Goal: Information Seeking & Learning: Understand process/instructions

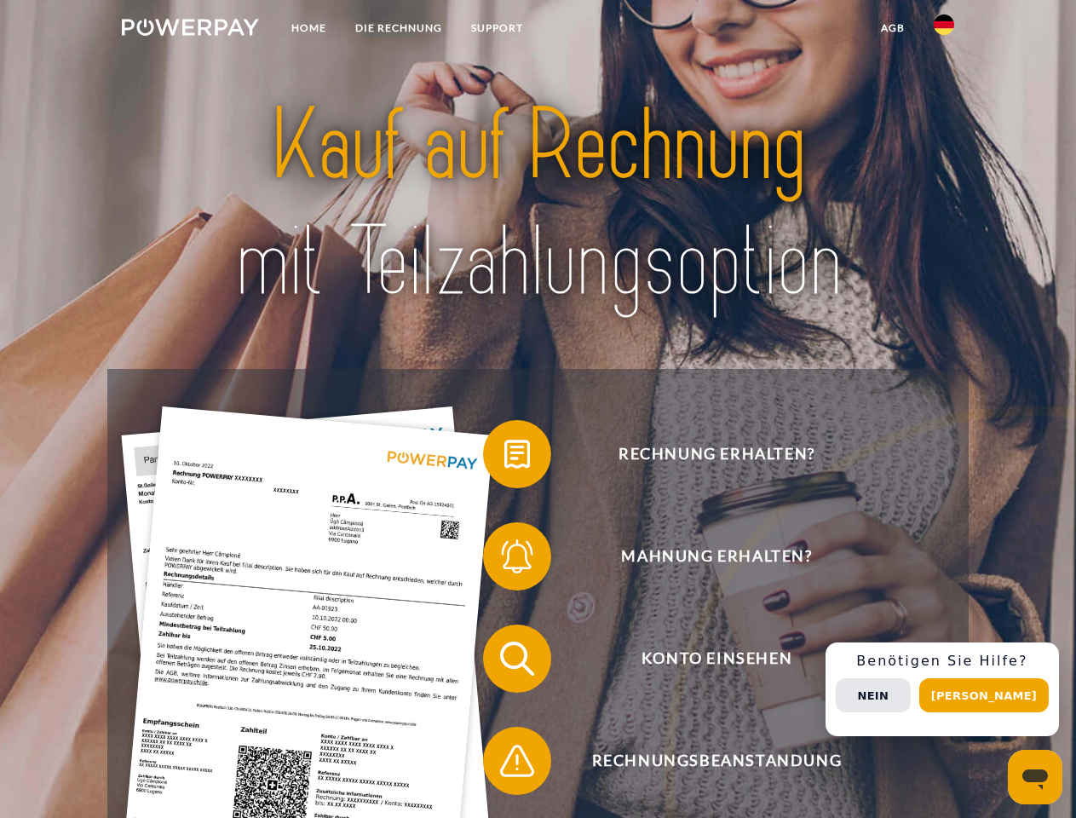
click at [190, 30] on img at bounding box center [190, 27] width 137 height 17
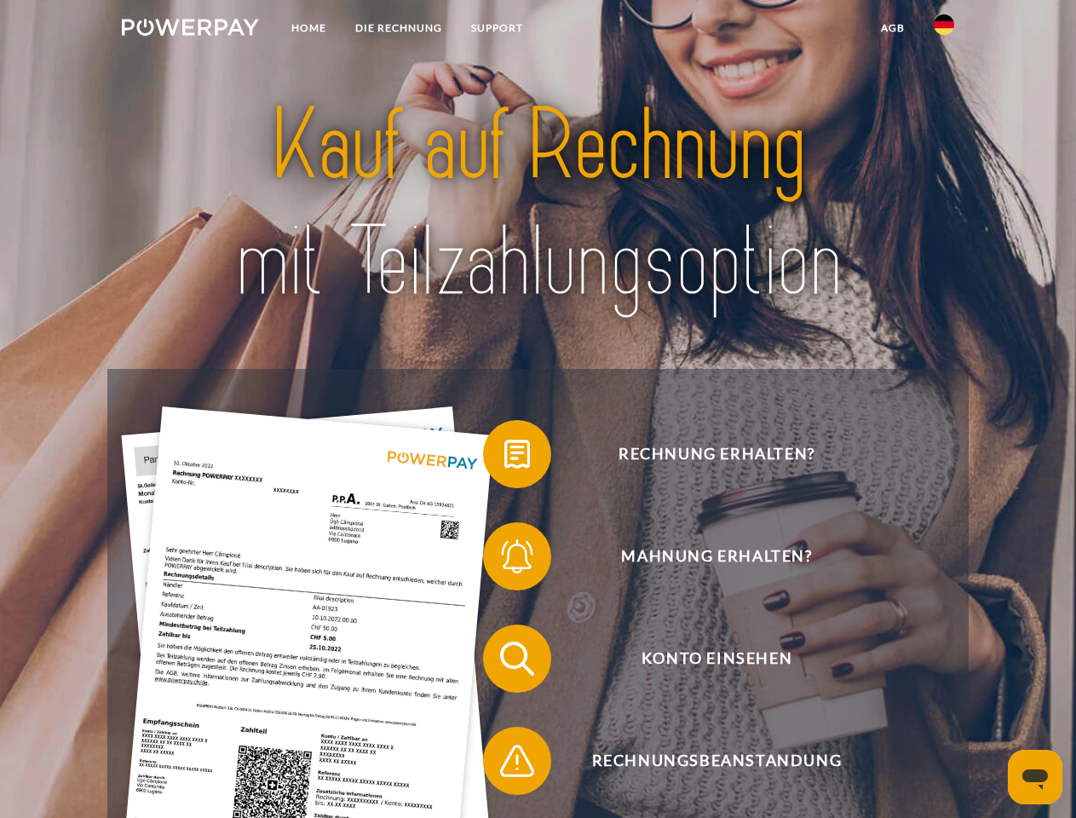
click at [944, 30] on img at bounding box center [944, 24] width 20 height 20
click at [892, 28] on link "agb" at bounding box center [893, 28] width 53 height 31
click at [504, 458] on span at bounding box center [491, 454] width 85 height 85
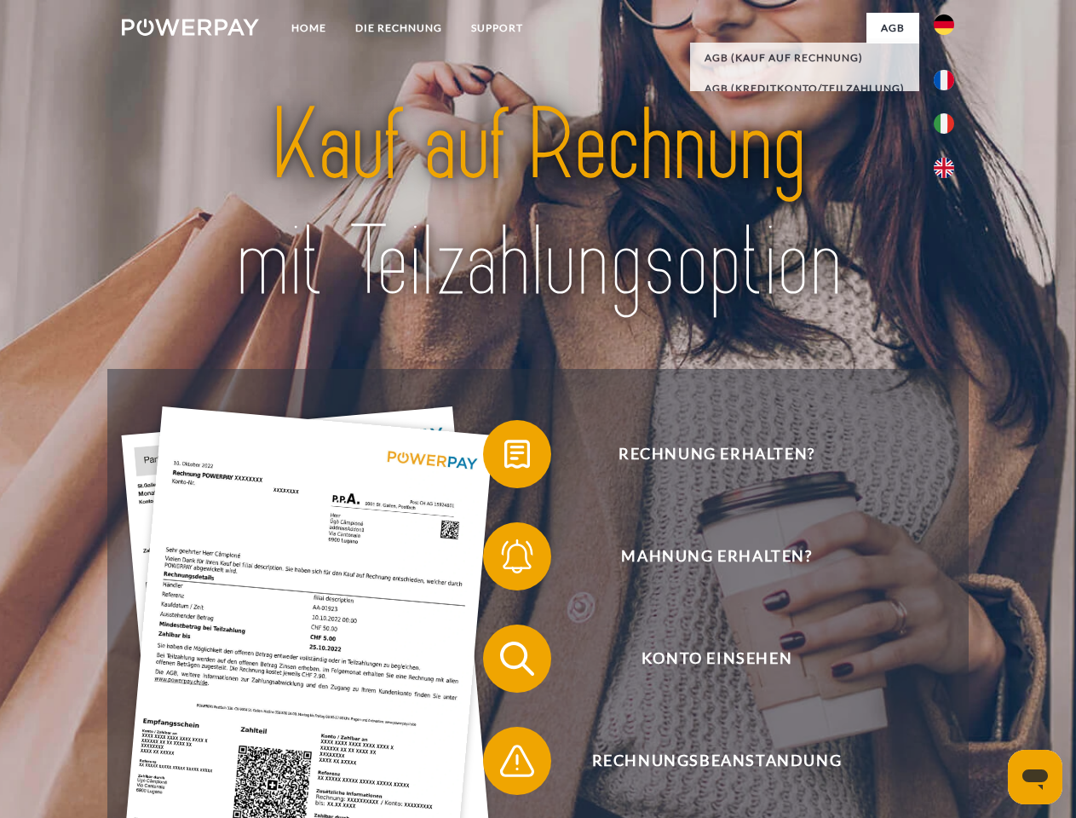
click at [504, 560] on div "Rechnung erhalten? Mahnung erhalten? Konto einsehen" at bounding box center [537, 710] width 861 height 682
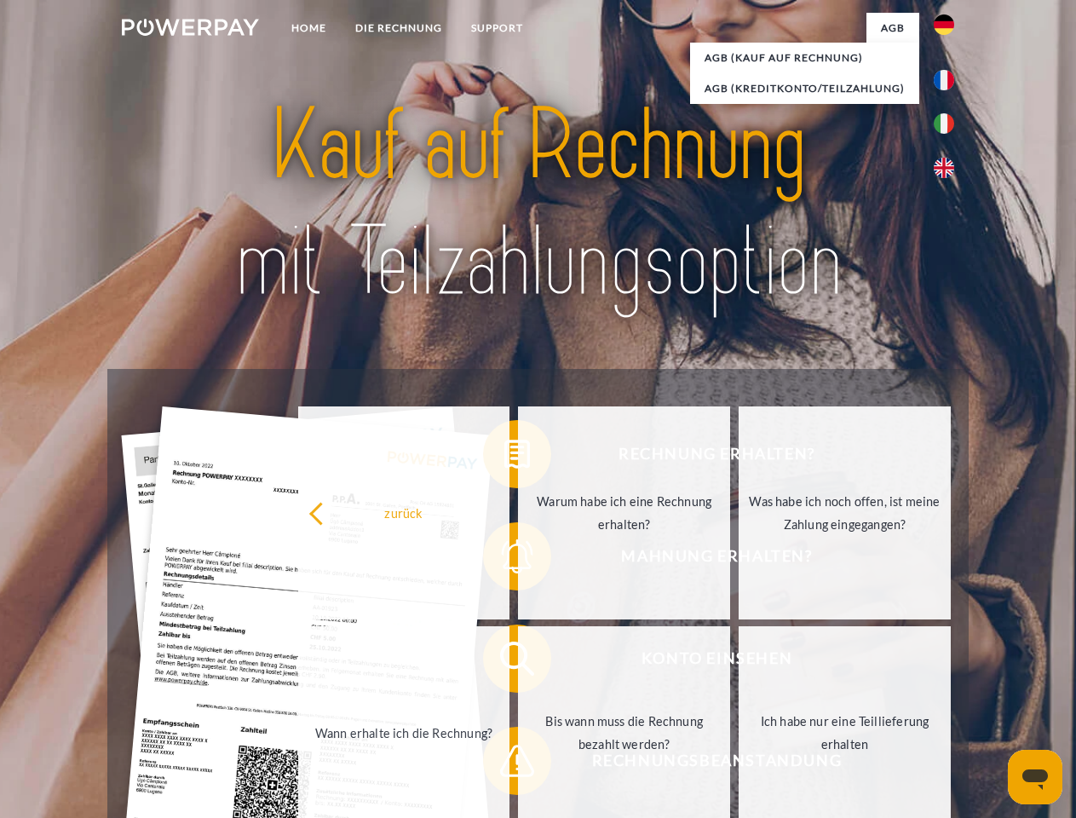
click at [518, 662] on link "Bis wann muss die Rechnung bezahlt werden?" at bounding box center [624, 732] width 212 height 213
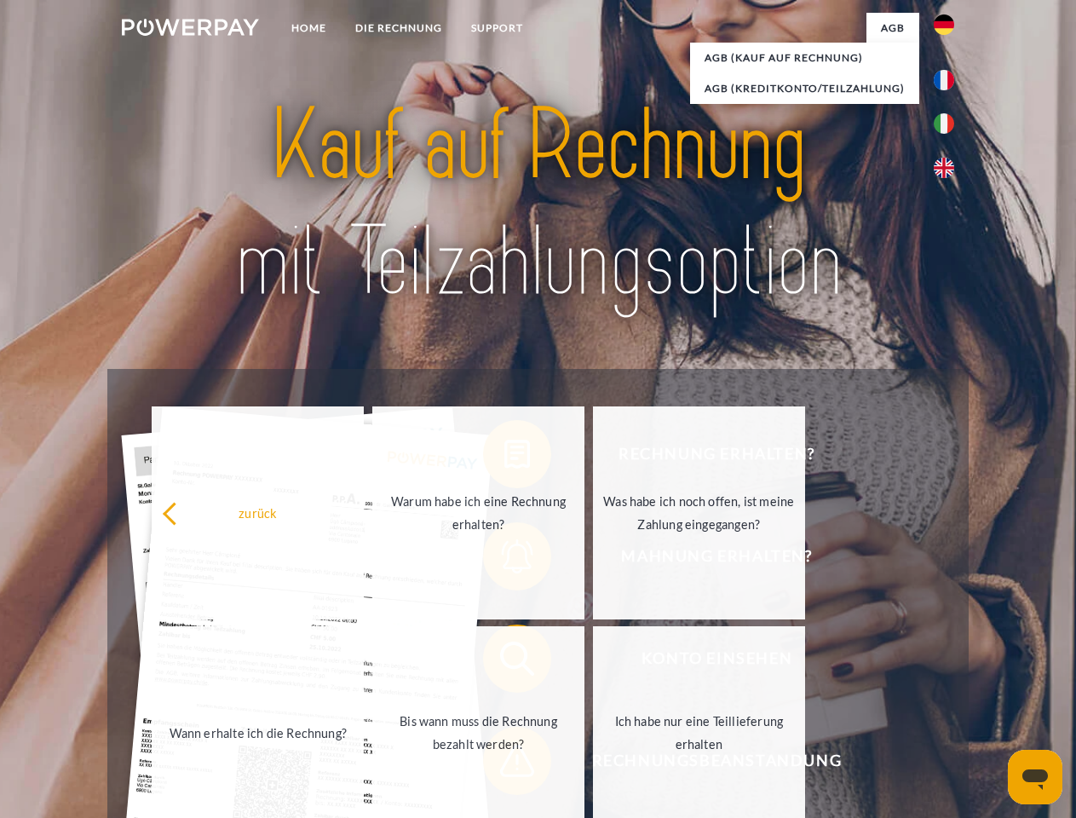
click at [504, 764] on span at bounding box center [491, 760] width 85 height 85
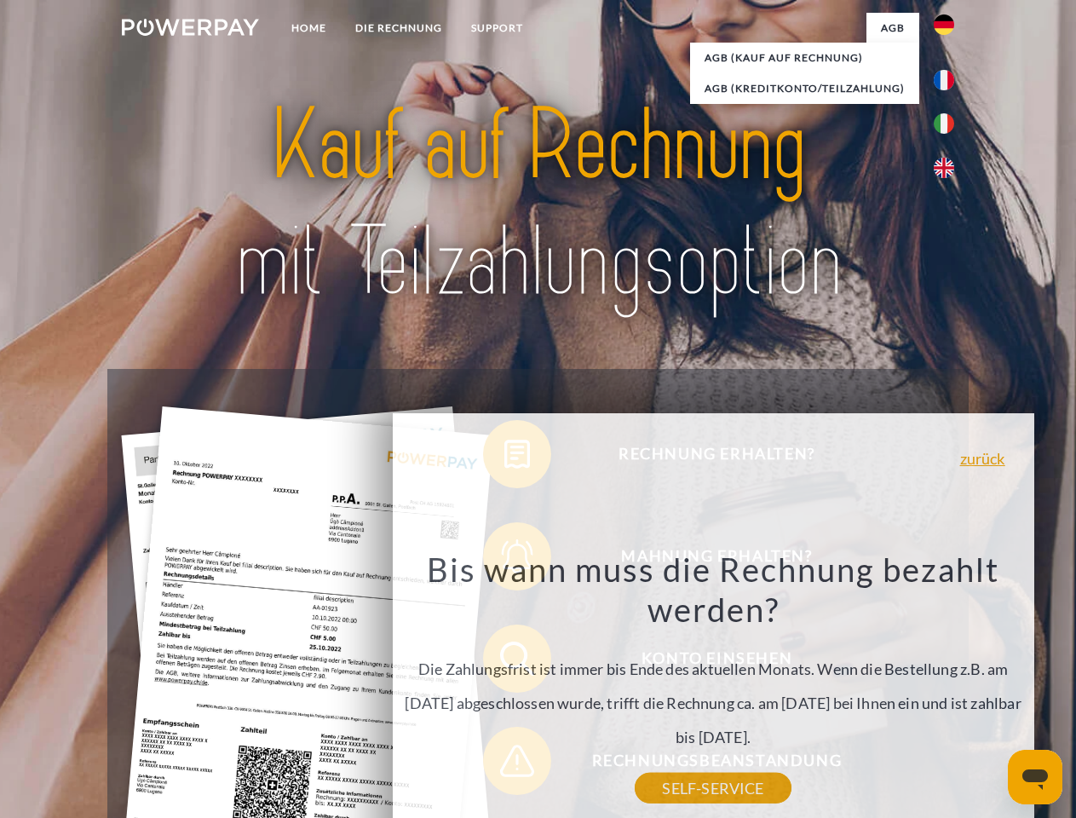
click at [948, 689] on div "Rechnung erhalten? Mahnung erhalten? Konto einsehen" at bounding box center [537, 710] width 861 height 682
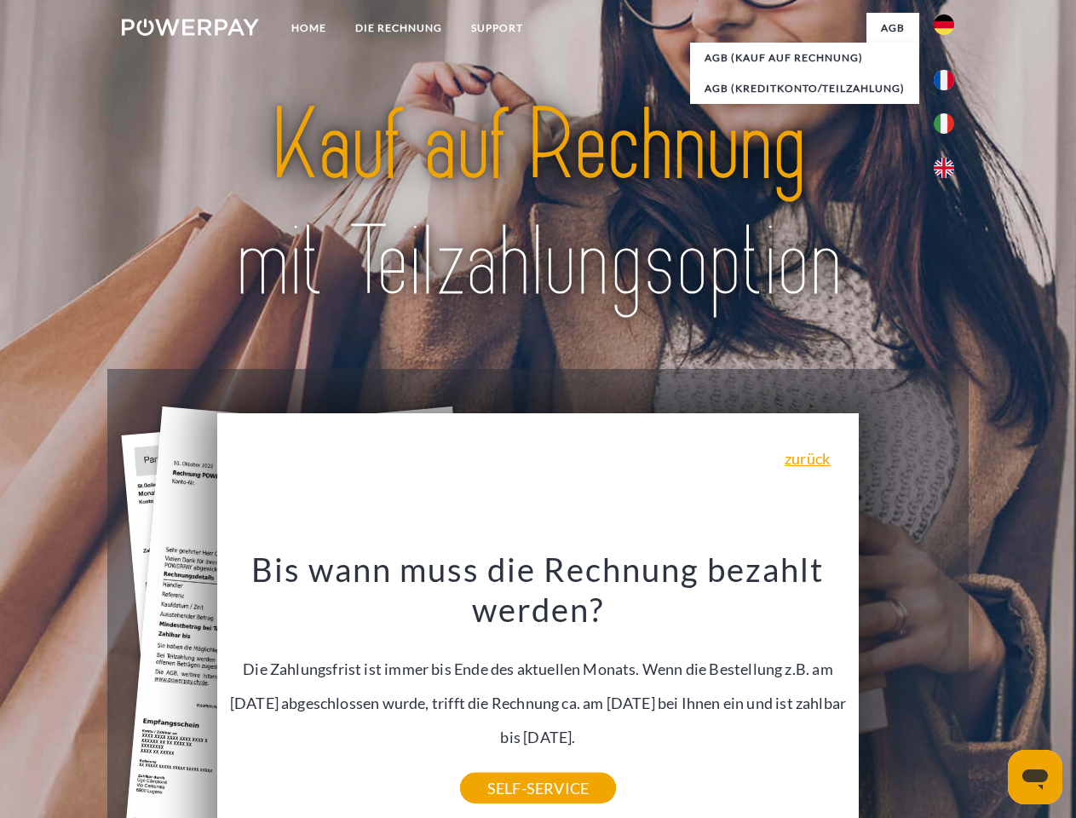
click at [907, 693] on span "Konto einsehen" at bounding box center [717, 659] width 418 height 68
click at [990, 695] on header "Home DIE RECHNUNG SUPPORT" at bounding box center [538, 588] width 1076 height 1177
